Goal: Register for event/course

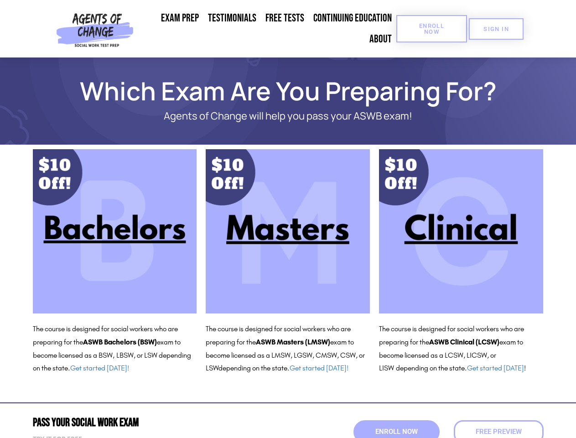
click at [431, 29] on span "Enroll Now" at bounding box center [431, 29] width 41 height 12
click at [496, 29] on span "SIGN IN" at bounding box center [496, 29] width 26 height 6
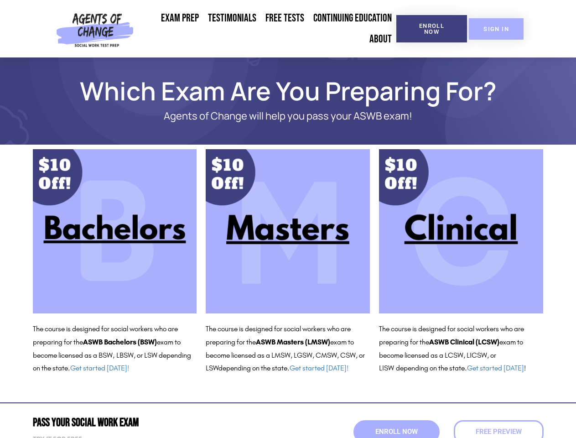
click at [496, 29] on span "SIGN IN" at bounding box center [496, 29] width 26 height 6
click at [396, 431] on span "Enroll Now" at bounding box center [396, 432] width 47 height 8
click at [498, 431] on span "Free Preview" at bounding box center [499, 431] width 46 height 7
click at [498, 431] on span "Free Preview" at bounding box center [498, 432] width 51 height 8
